Goal: Find specific page/section

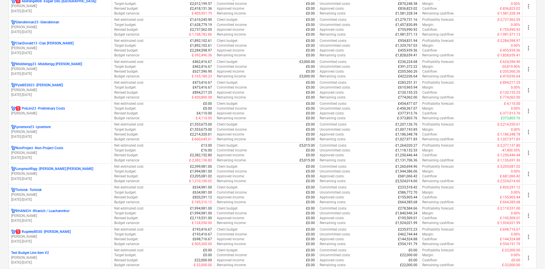
scroll to position [277, 0]
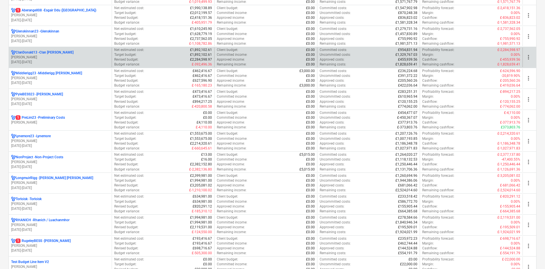
click at [82, 52] on div "ClanDonald13 - Clan [PERSON_NAME]" at bounding box center [60, 52] width 98 height 5
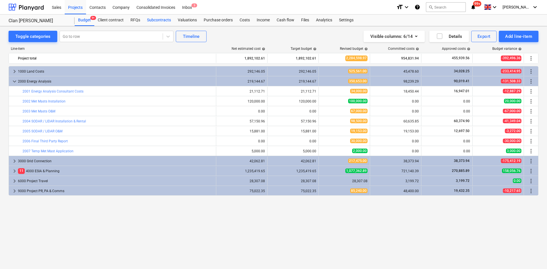
click at [168, 21] on div "Subcontracts" at bounding box center [159, 20] width 31 height 11
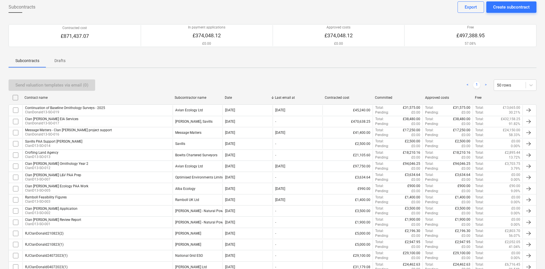
scroll to position [57, 0]
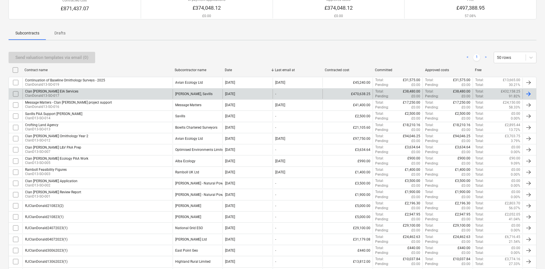
click at [143, 94] on div "Clan [PERSON_NAME] EIA Services ClanDonald13-SO-017" at bounding box center [98, 94] width 150 height 10
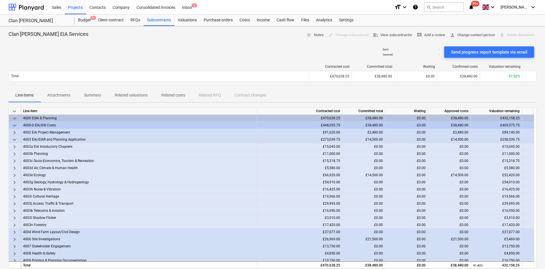
click at [68, 96] on p "Attachments" at bounding box center [58, 95] width 23 height 6
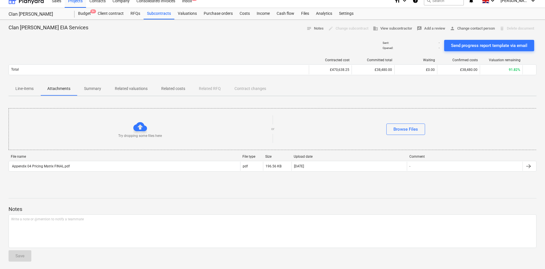
scroll to position [8, 0]
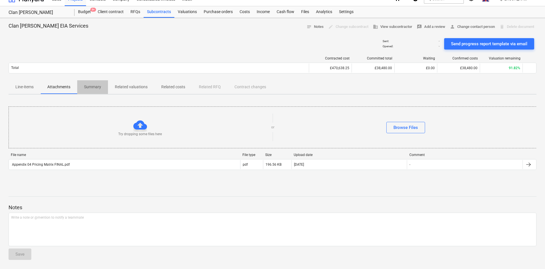
click at [92, 85] on p "Summary" at bounding box center [92, 87] width 17 height 6
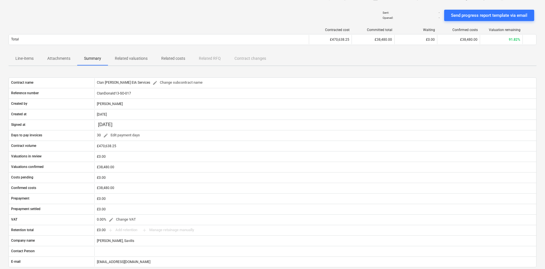
click at [55, 60] on p "Attachments" at bounding box center [58, 59] width 23 height 6
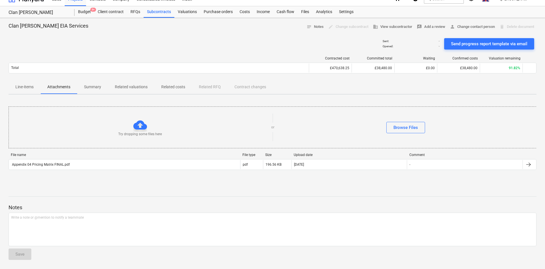
scroll to position [8, 0]
click at [97, 88] on p "Summary" at bounding box center [92, 87] width 17 height 6
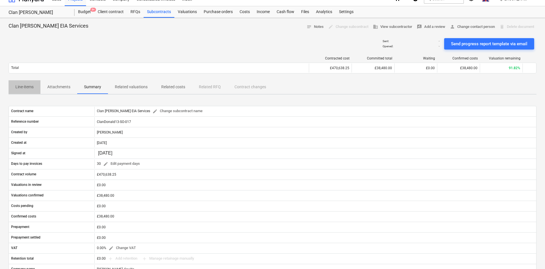
click at [30, 90] on p "Line-items" at bounding box center [24, 87] width 18 height 6
